Goal: Check status

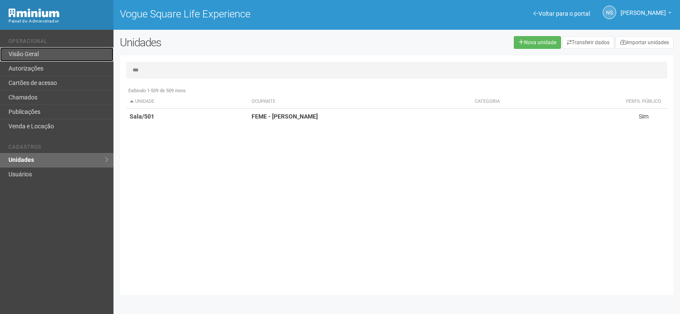
click at [52, 49] on link "Visão Geral" at bounding box center [56, 54] width 113 height 14
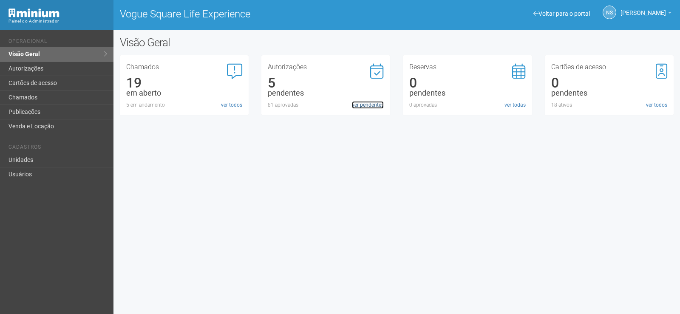
click at [367, 106] on link "ver pendentes" at bounding box center [368, 105] width 32 height 8
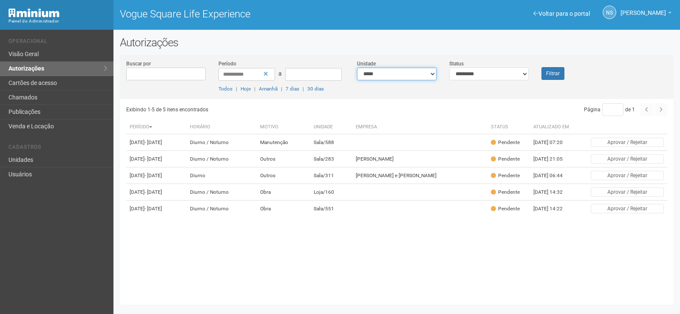
click at [389, 71] on select "**********" at bounding box center [396, 74] width 79 height 13
click at [266, 74] on icon at bounding box center [265, 74] width 5 height 6
click at [508, 111] on div "Página * de 1" at bounding box center [531, 109] width 274 height 13
click at [452, 97] on div at bounding box center [396, 98] width 541 height 2
